Goal: Check status: Check status

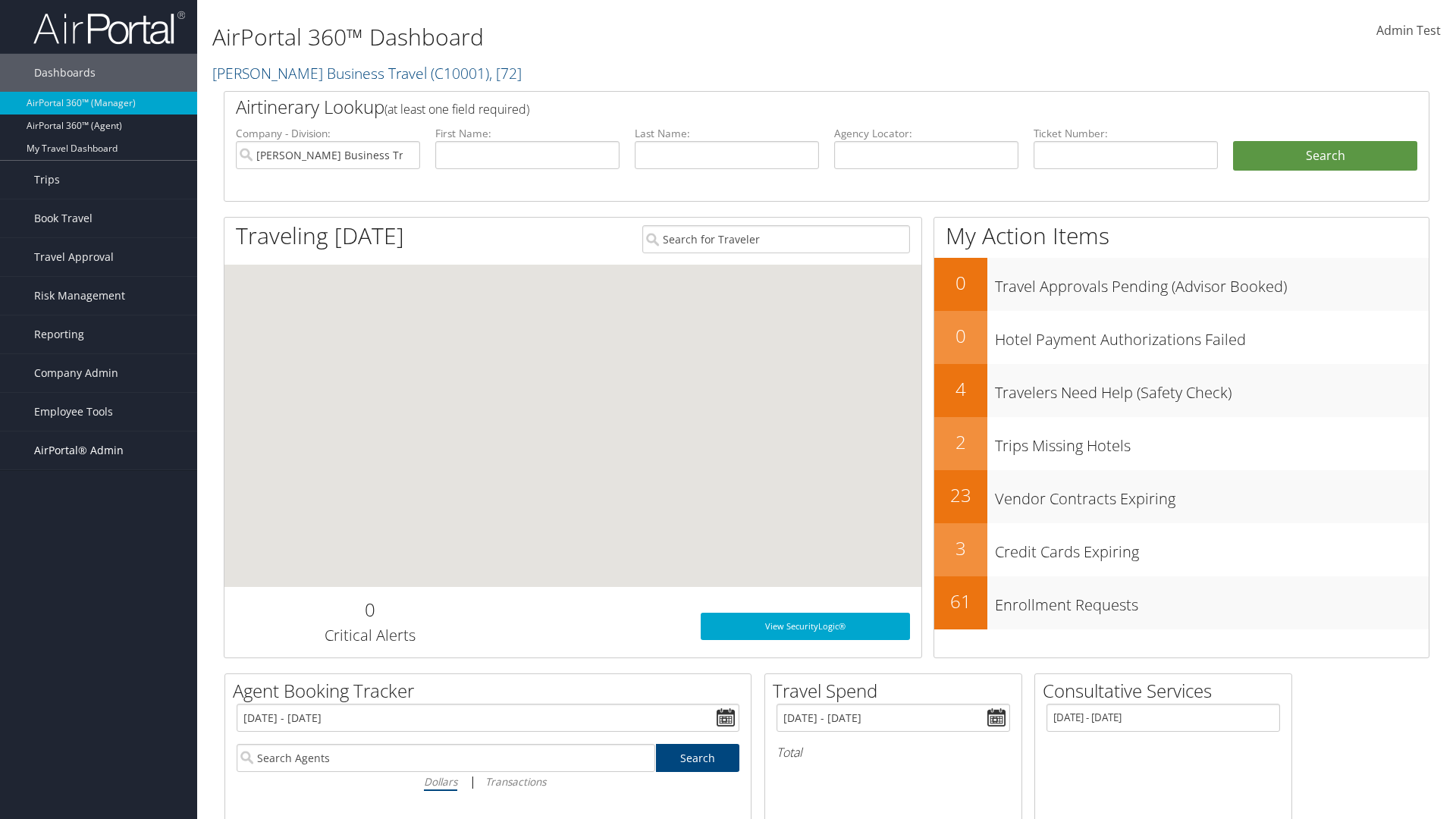
click at [98, 451] on span "AirPortal® Admin" at bounding box center [79, 451] width 89 height 38
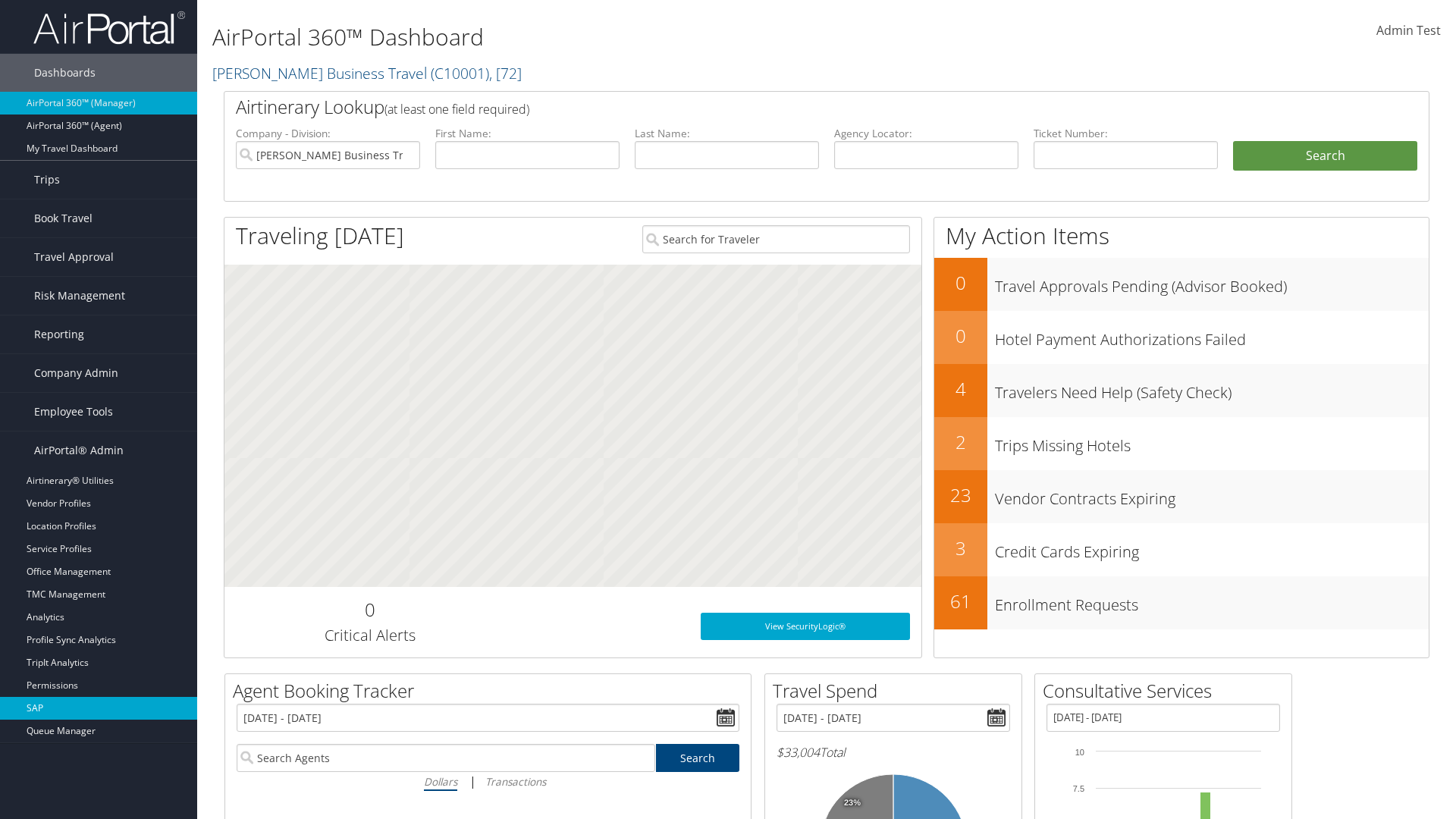
click at [98, 708] on link "SAP" at bounding box center [98, 708] width 197 height 23
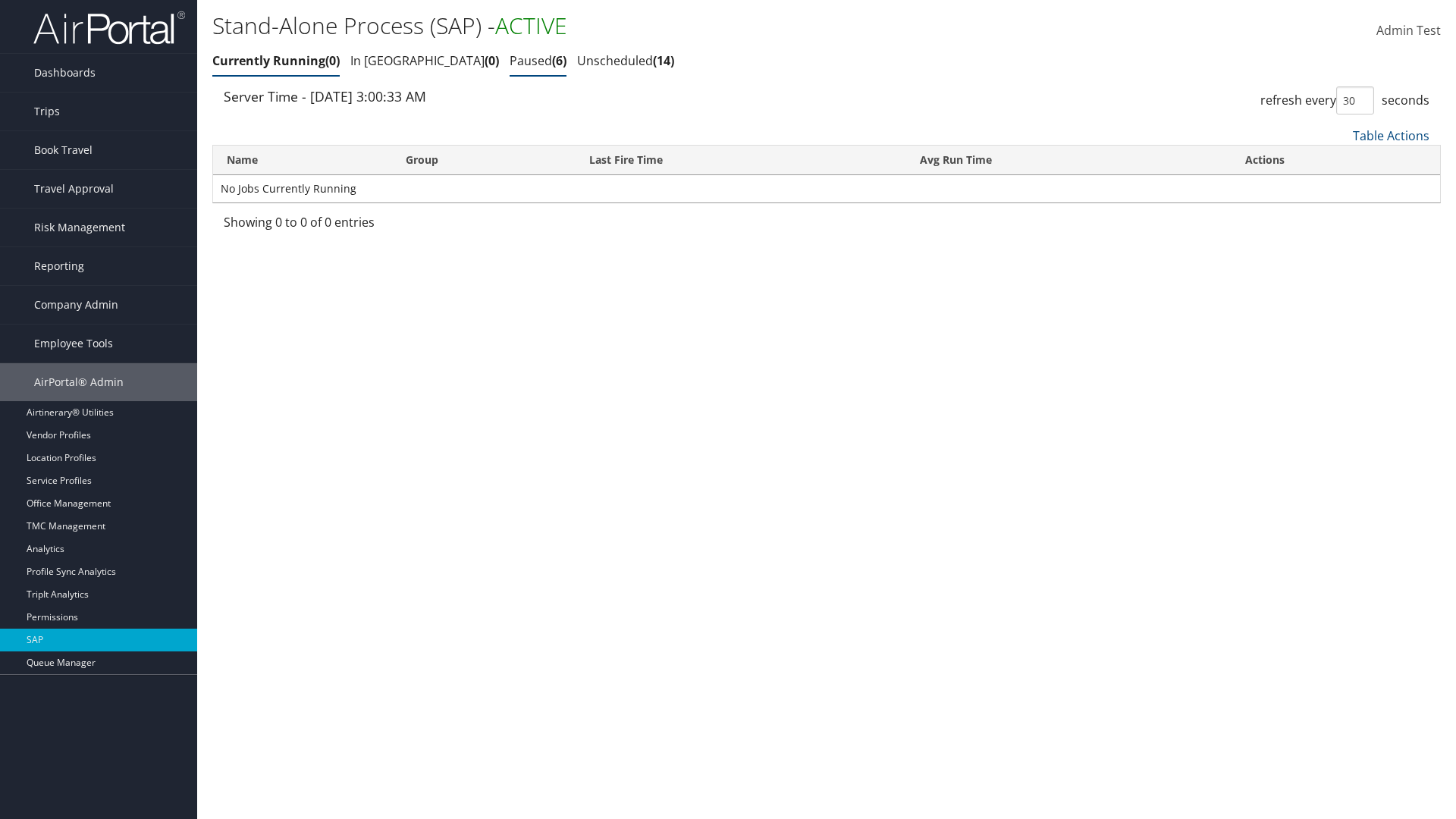
click at [509, 61] on link "Paused 6" at bounding box center [538, 61] width 57 height 17
